Goal: Information Seeking & Learning: Understand process/instructions

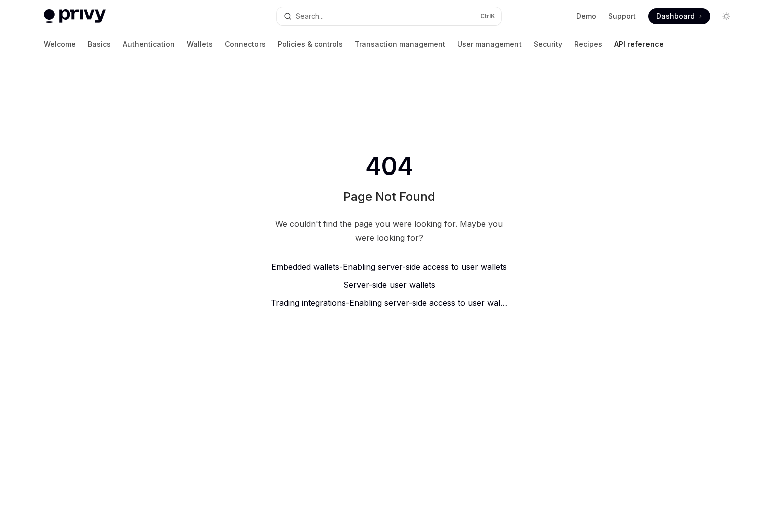
click at [389, 267] on span "Enabling server-side access to user wallets" at bounding box center [425, 267] width 164 height 10
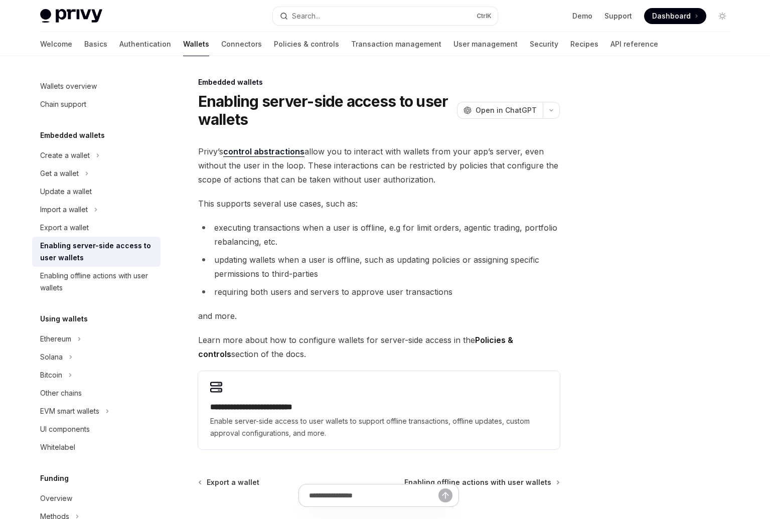
click at [379, 410] on h2 "**********" at bounding box center [379, 407] width 338 height 12
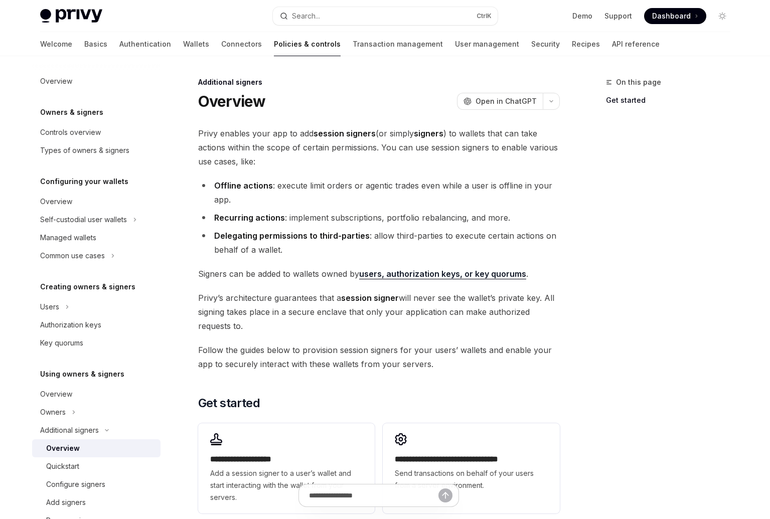
click at [286, 469] on span "Add a session signer to a user’s wallet and start interacting with the wallet f…" at bounding box center [286, 486] width 153 height 36
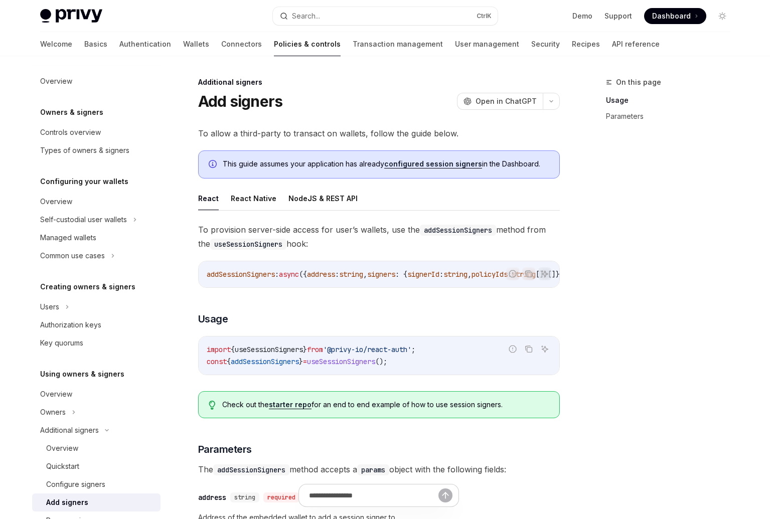
scroll to position [251, 0]
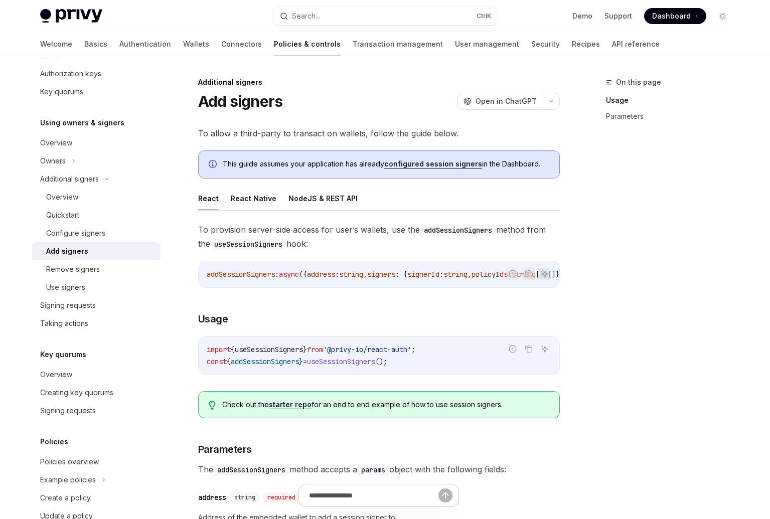
click at [92, 288] on div "Use signers" at bounding box center [100, 287] width 108 height 12
type textarea "*"
